Goal: Communication & Community: Connect with others

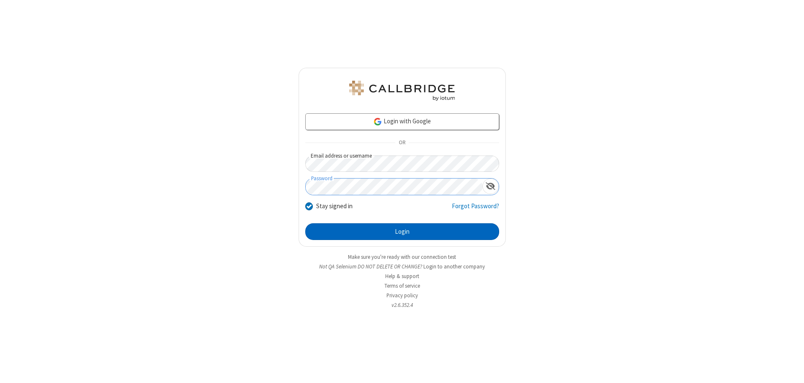
click at [402, 232] on button "Login" at bounding box center [402, 232] width 194 height 17
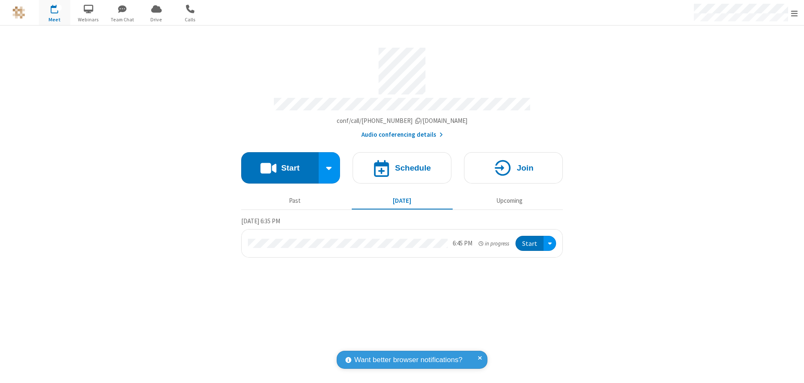
click at [122, 9] on span "button" at bounding box center [122, 9] width 31 height 14
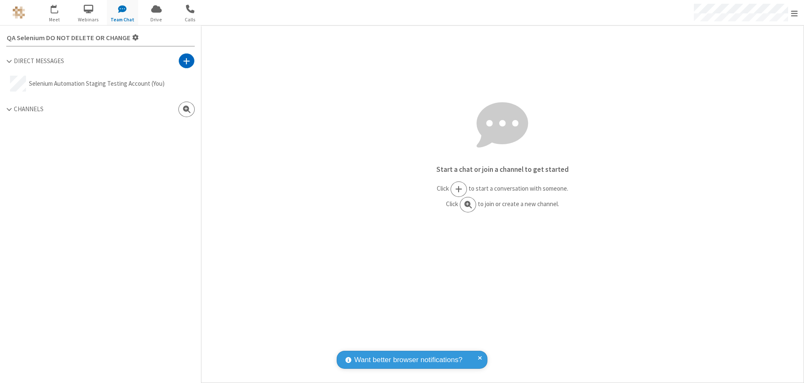
click at [186, 61] on span at bounding box center [186, 61] width 7 height 8
